Goal: Task Accomplishment & Management: Manage account settings

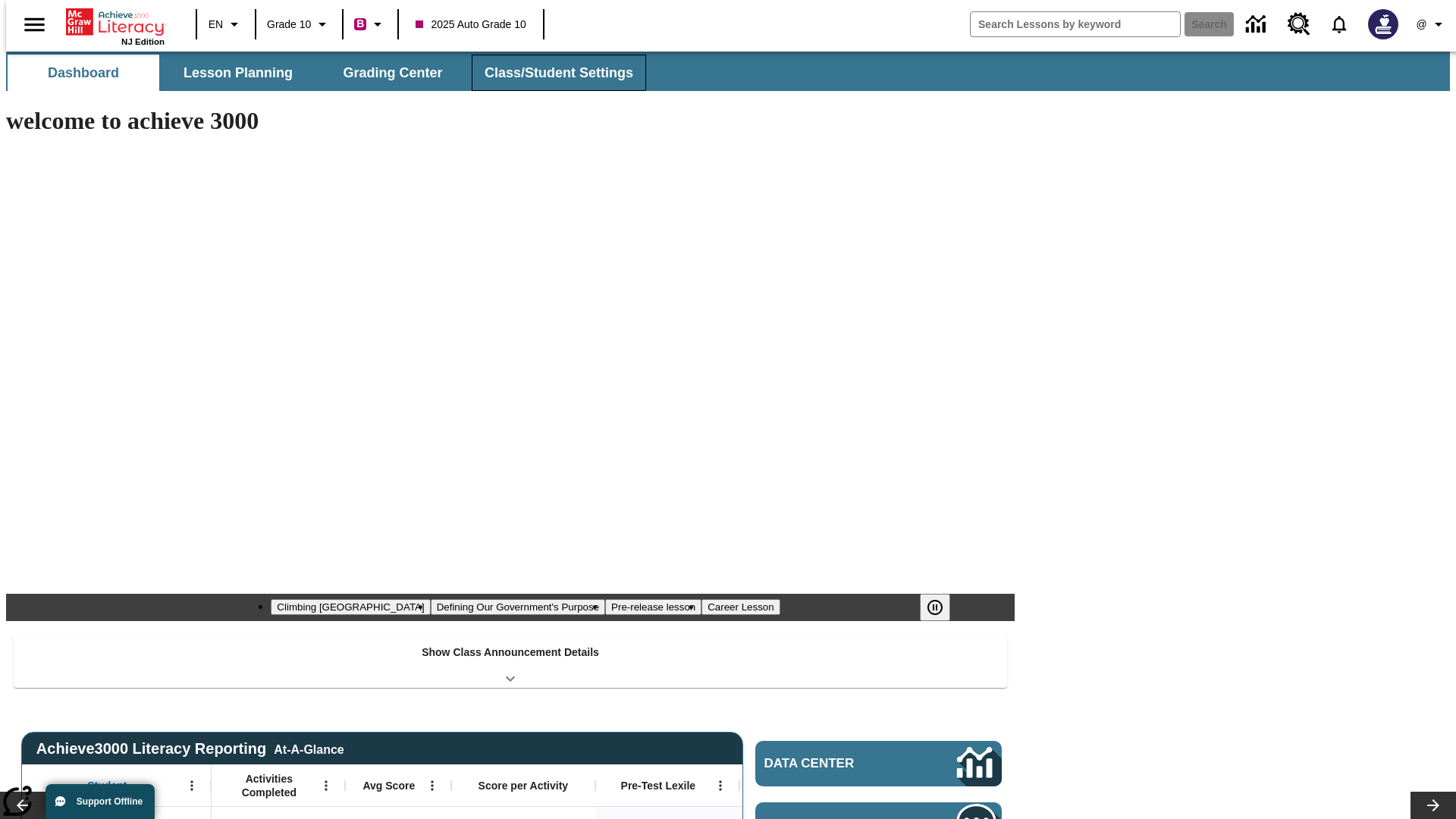
click at [551, 73] on button "Class/Student Settings" at bounding box center [559, 73] width 174 height 37
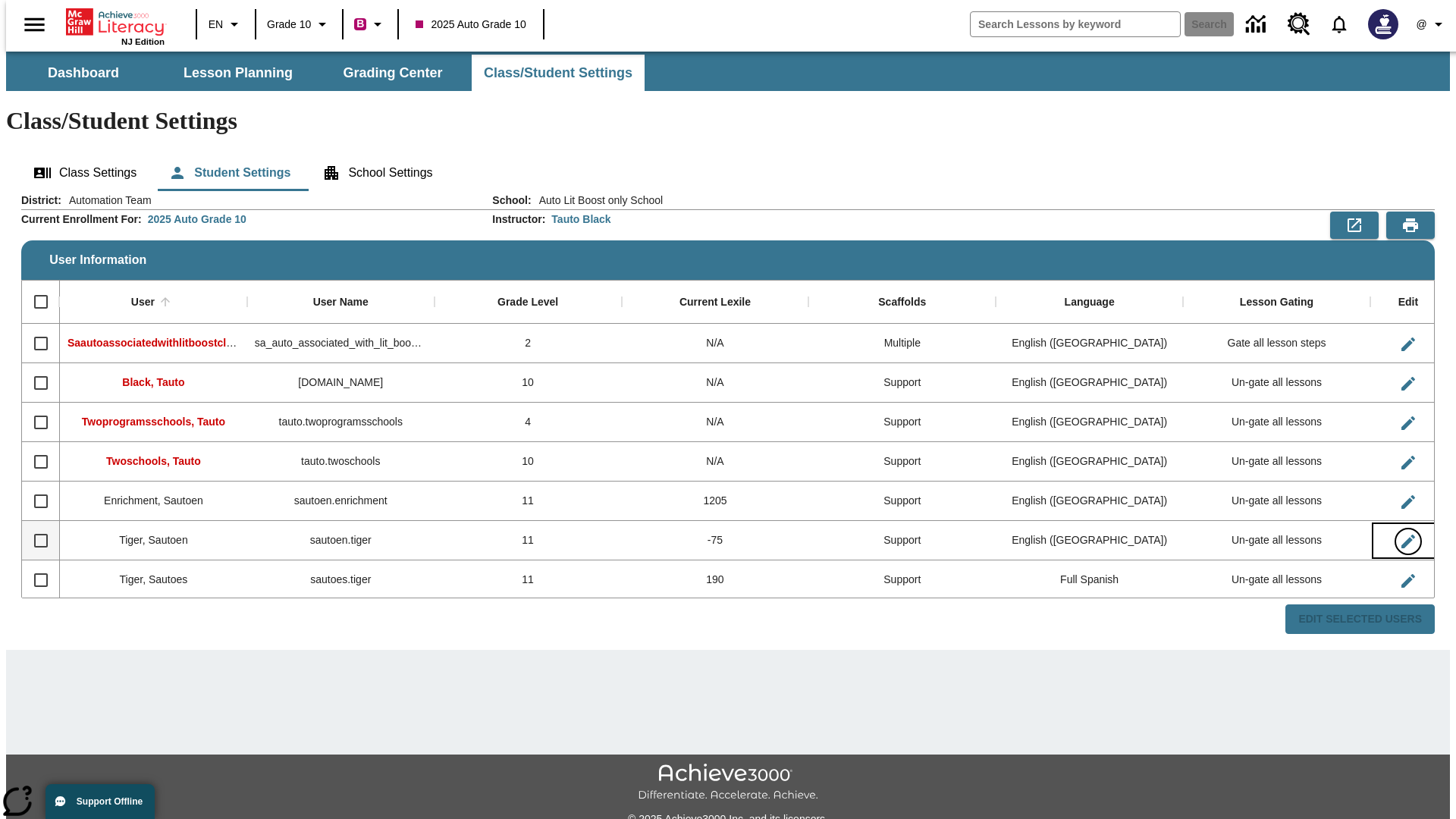
click at [1401, 534] on icon "Edit User" at bounding box center [1407, 541] width 14 height 14
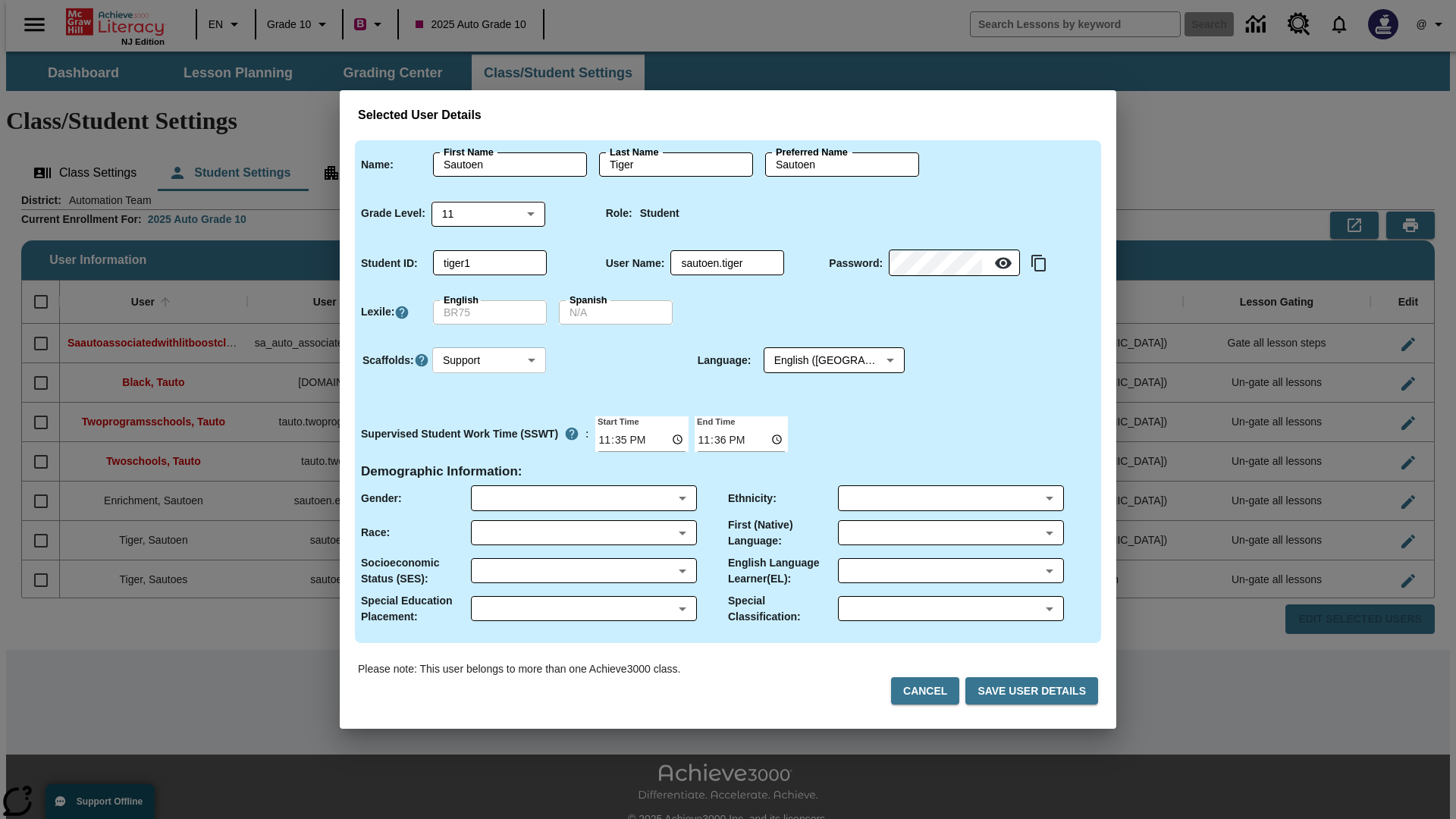
click at [489, 360] on body "Skip to main content NJ Edition EN Grade 10 B 2025 Auto Grade 10 Search 0 @ Das…" at bounding box center [728, 452] width 1443 height 801
click at [489, 416] on li "Support" at bounding box center [489, 416] width 114 height 25
click at [820, 360] on body "Skip to main content NJ Edition EN Grade 10 B 2025 Auto Grade 10 Search 0 @ Das…" at bounding box center [728, 452] width 1443 height 801
click at [489, 360] on body "Skip to main content NJ Edition EN Grade 10 B 2025 Auto Grade 10 Search 0 @ Das…" at bounding box center [728, 452] width 1443 height 801
click at [489, 442] on li "Enrichment" at bounding box center [489, 441] width 114 height 25
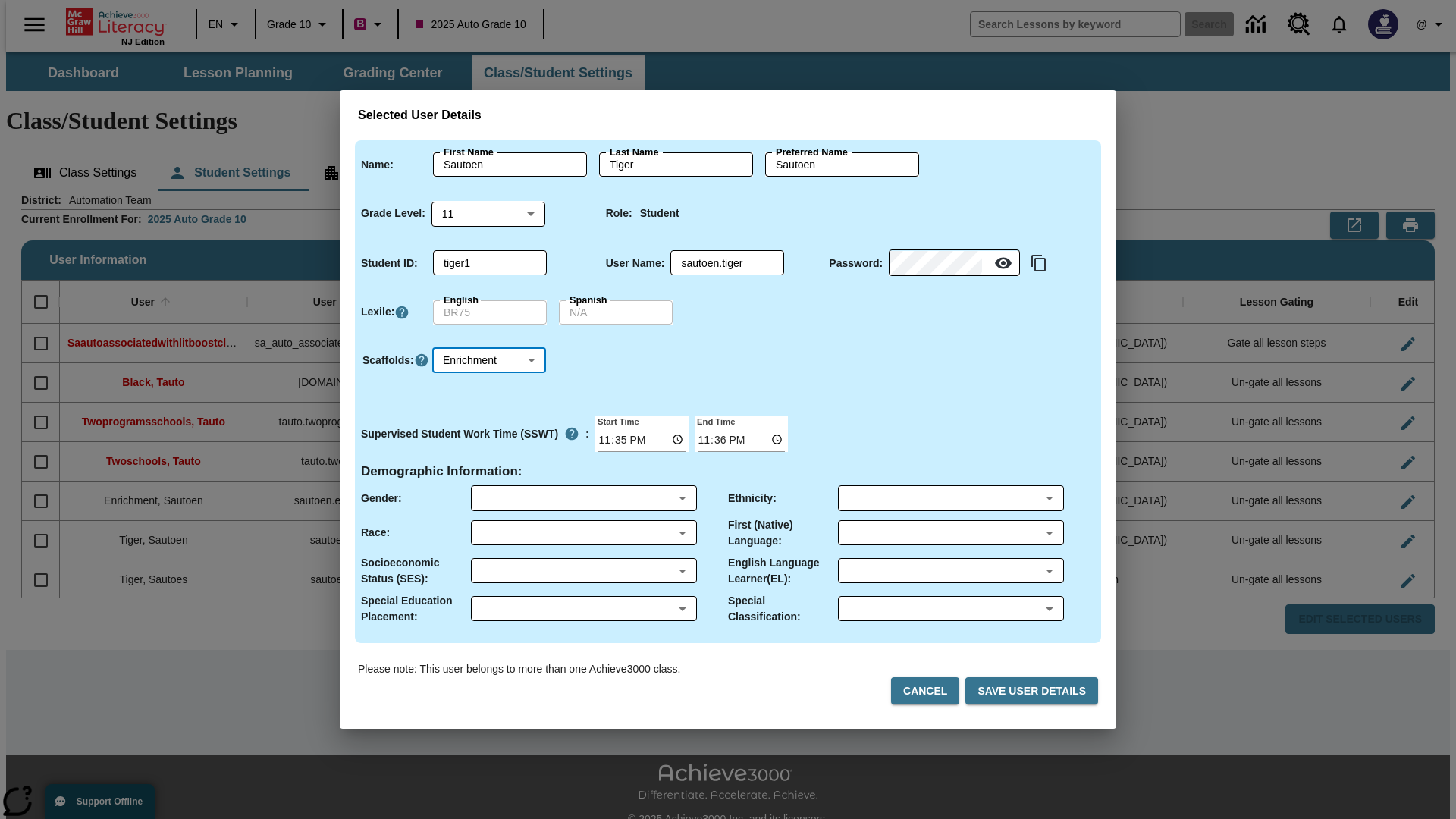
click at [489, 360] on body "Skip to main content NJ Edition EN Grade 10 B 2025 Auto Grade 10 Search 0 @ Das…" at bounding box center [728, 452] width 1443 height 801
click at [489, 391] on li "Standard" at bounding box center [489, 391] width 114 height 25
type input "0"
